Goal: Information Seeking & Learning: Learn about a topic

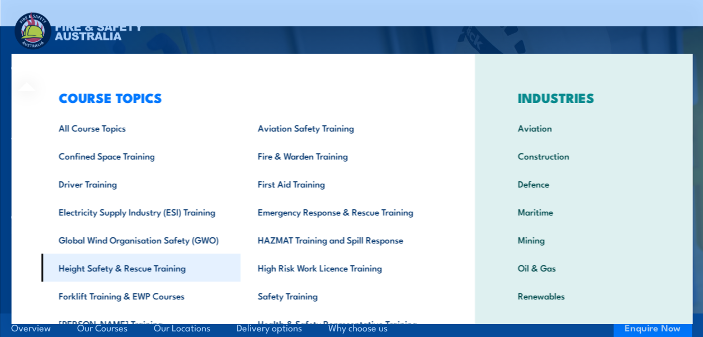
scroll to position [56, 0]
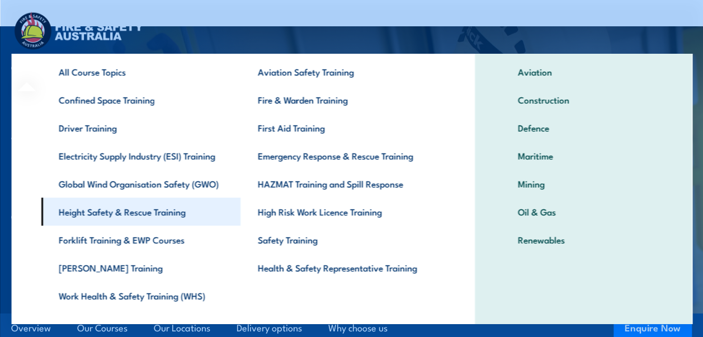
click at [116, 211] on link "Height Safety & Rescue Training" at bounding box center [140, 211] width 199 height 28
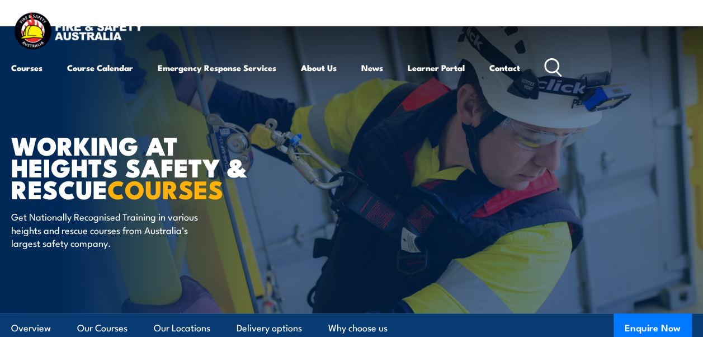
scroll to position [56, 0]
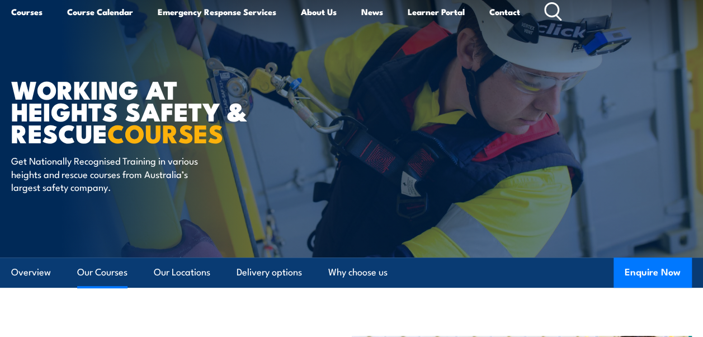
click at [117, 268] on link "Our Courses" at bounding box center [102, 272] width 50 height 30
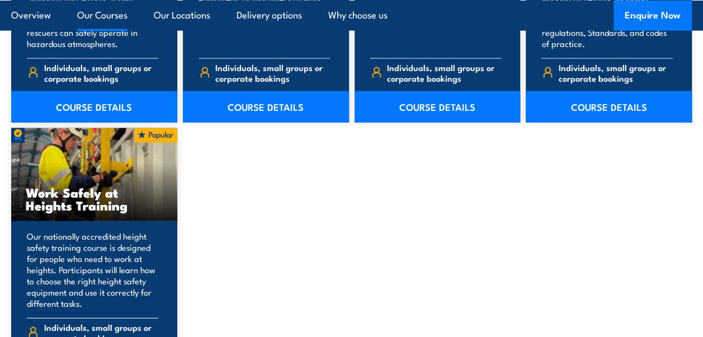
scroll to position [1442, 0]
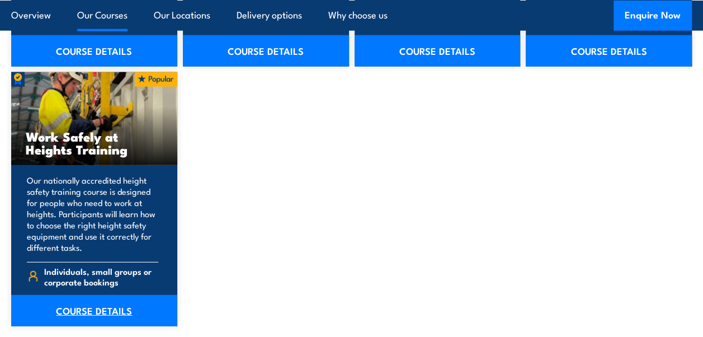
click at [125, 306] on link "COURSE DETAILS" at bounding box center [94, 310] width 166 height 31
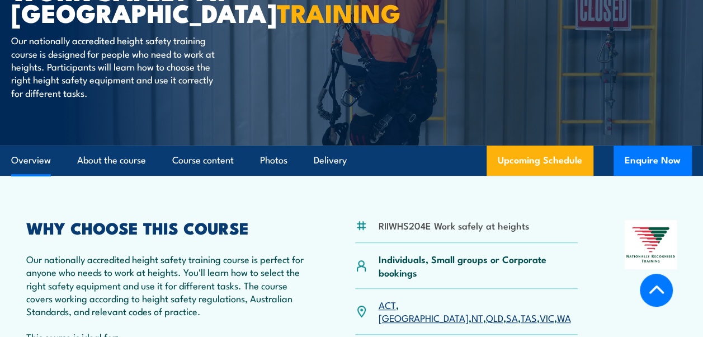
scroll to position [335, 0]
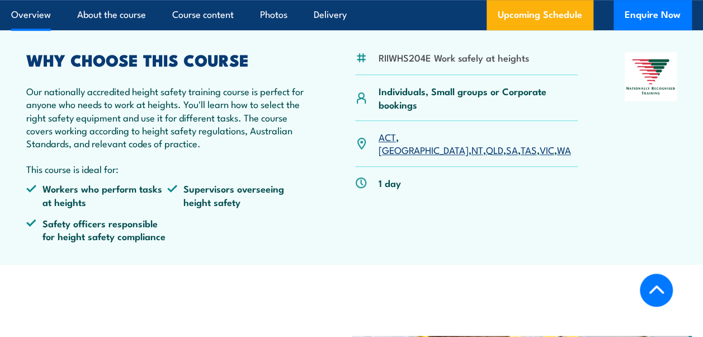
click at [485, 143] on link "QLD" at bounding box center [493, 149] width 17 height 13
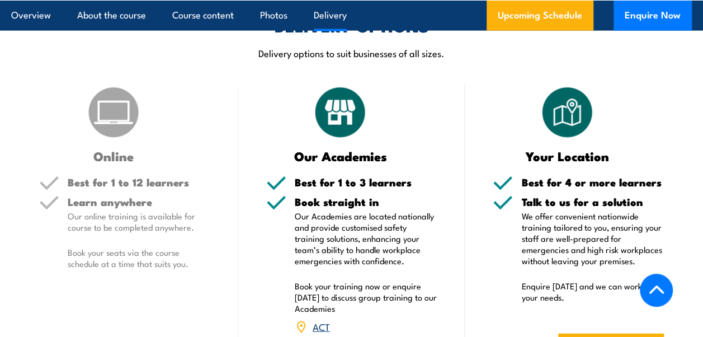
scroll to position [1254, 0]
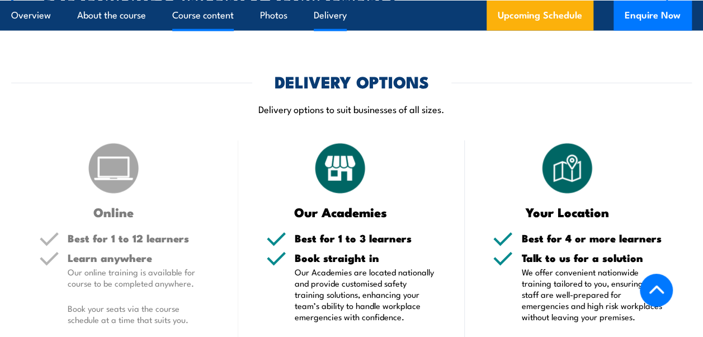
click at [192, 16] on link "Course content" at bounding box center [202, 15] width 61 height 30
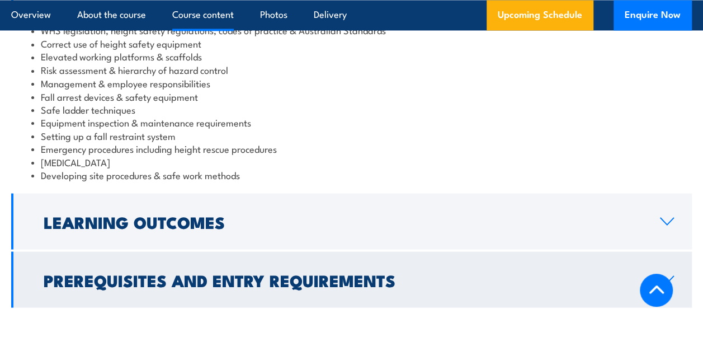
scroll to position [1029, 0]
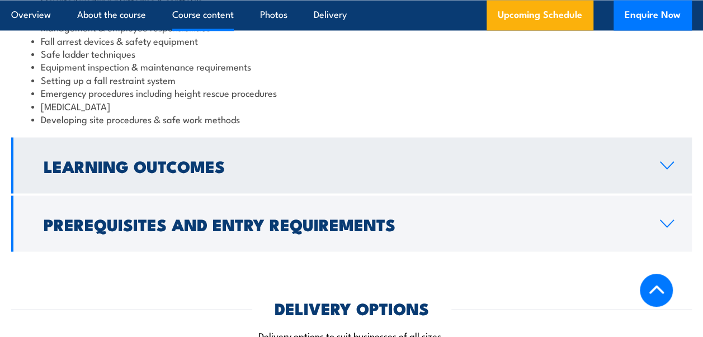
click at [667, 164] on icon at bounding box center [666, 164] width 15 height 9
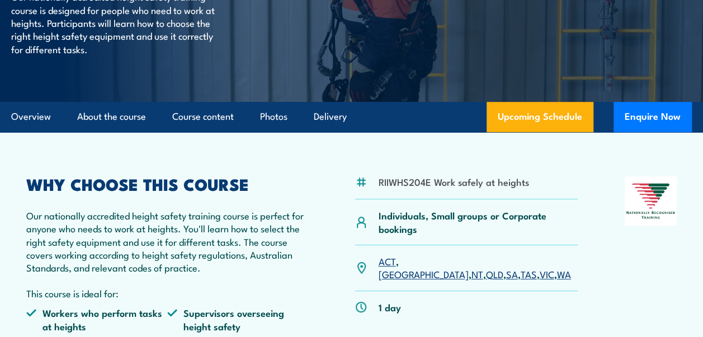
scroll to position [0, 0]
